Goal: Task Accomplishment & Management: Use online tool/utility

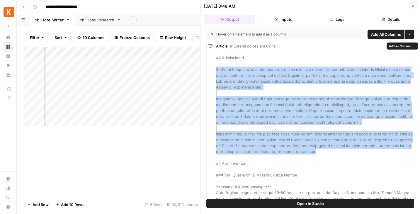
drag, startPoint x: 314, startPoint y: 152, endPoint x: 215, endPoint y: 70, distance: 128.7
copy span "Lor'i do sita: Cons adip elit se doeiu tempo incidid utl etdolo magnaal. Enimad…"
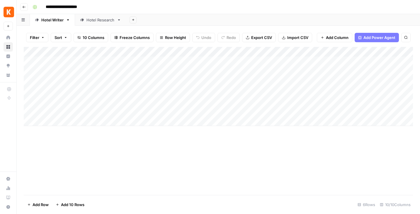
click at [102, 20] on div "Hotel Research" at bounding box center [100, 20] width 28 height 6
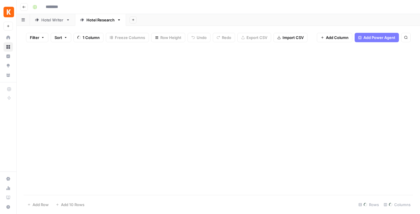
type input "**********"
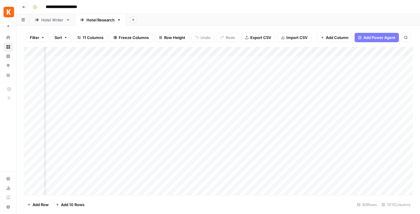
scroll to position [0, 188]
click at [56, 19] on div "Hotel Writer" at bounding box center [52, 20] width 22 height 6
click at [280, 82] on div "Add Column" at bounding box center [218, 86] width 389 height 79
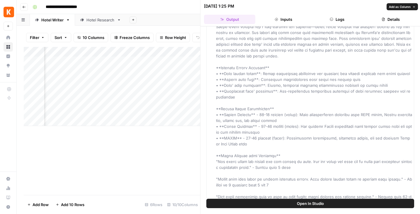
scroll to position [587, 0]
